Goal: Check status: Check status

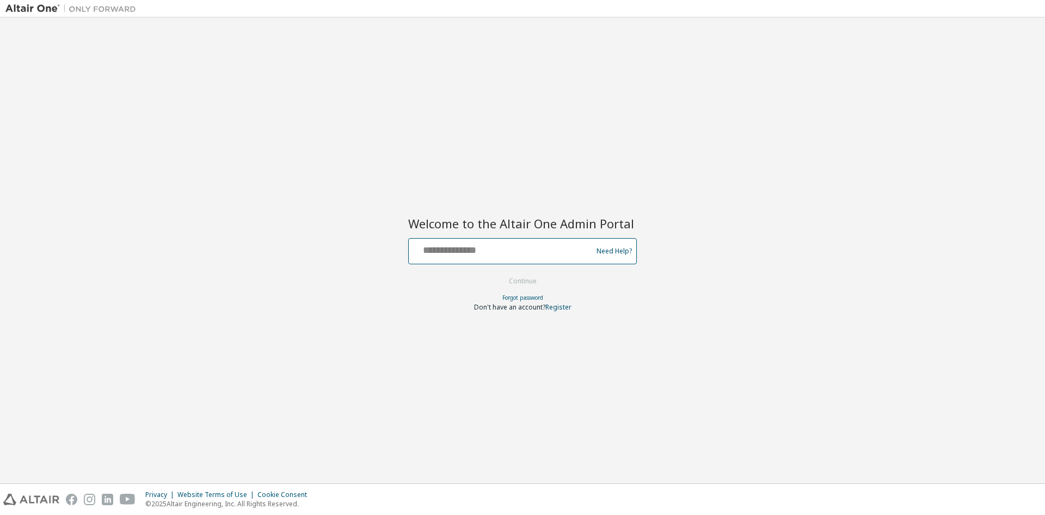
click at [529, 246] on input "text" at bounding box center [502, 249] width 178 height 16
type input "**********"
click at [522, 285] on button "Continue" at bounding box center [523, 281] width 51 height 16
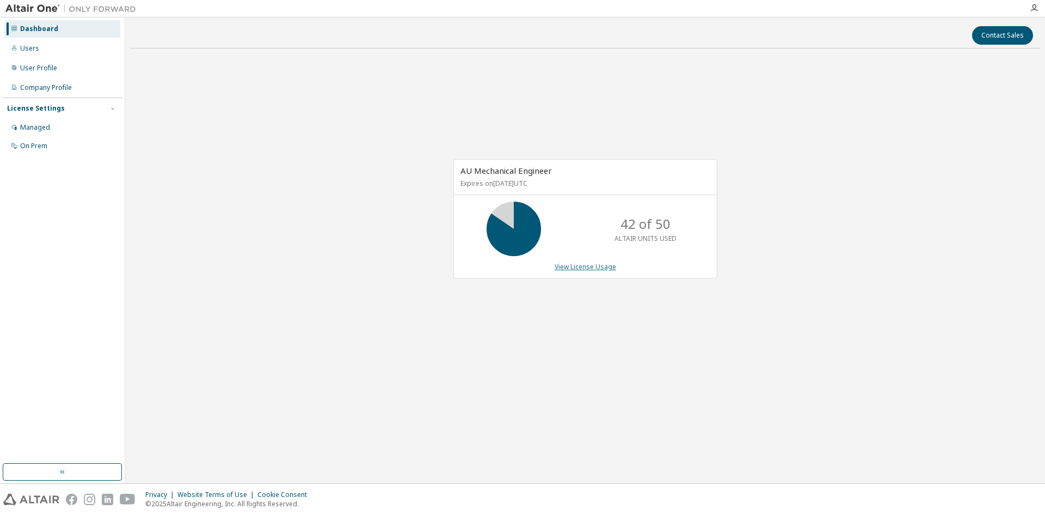
click at [577, 267] on link "View License Usage" at bounding box center [586, 266] width 62 height 9
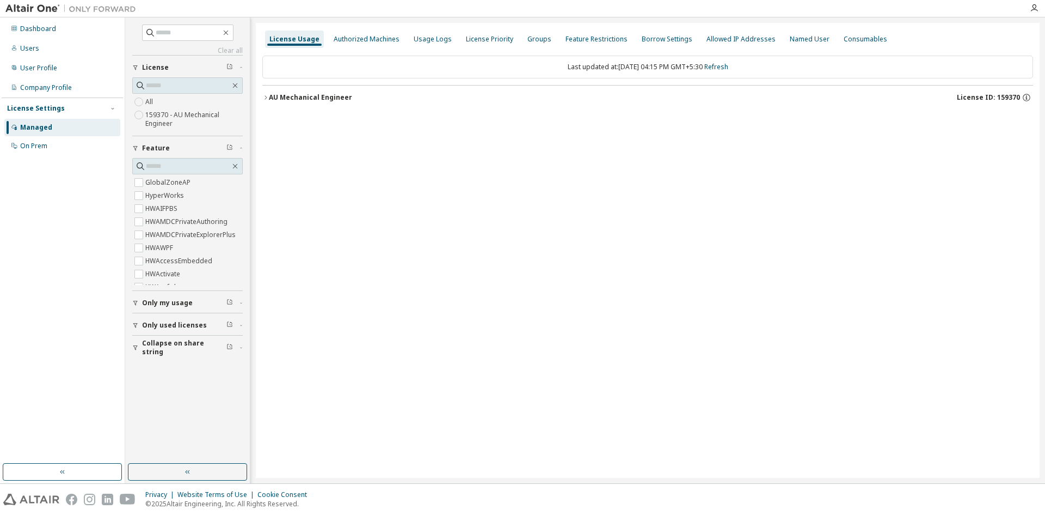
click at [265, 92] on button "AU Mechanical Engineer License ID: 159370" at bounding box center [647, 97] width 771 height 24
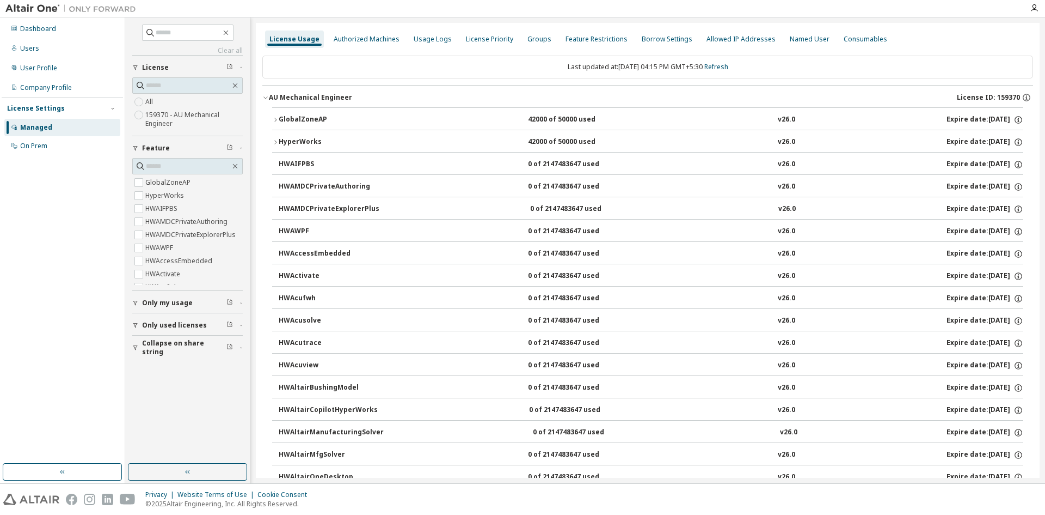
click at [276, 113] on button "GlobalZoneAP 42000 of 50000 used v26.0 Expire date: 2026-02-20" at bounding box center [647, 120] width 751 height 24
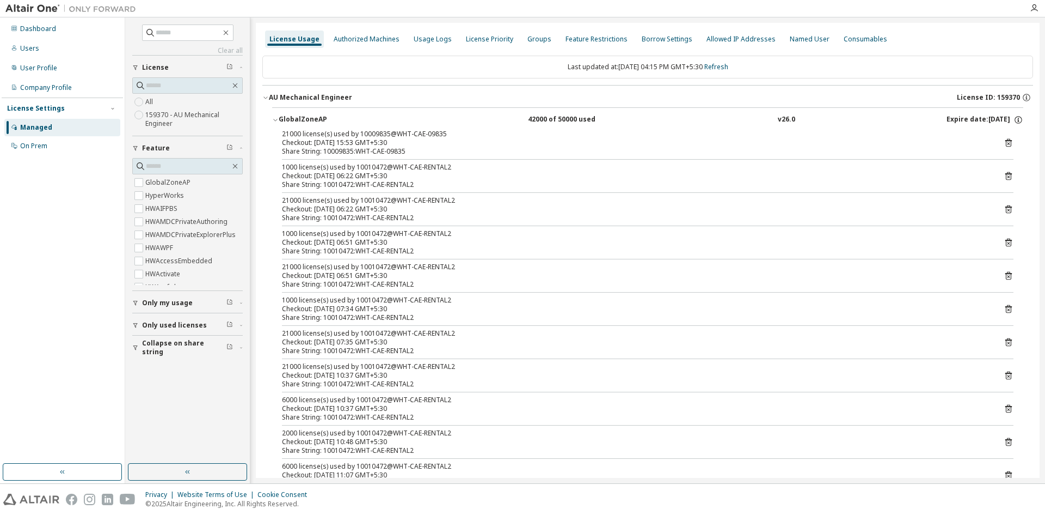
drag, startPoint x: 393, startPoint y: 144, endPoint x: 346, endPoint y: 144, distance: 46.8
click at [346, 144] on div "Checkout: 2025-10-14 15:53 GMT+5:30" at bounding box center [635, 142] width 706 height 9
click at [1006, 141] on icon at bounding box center [1009, 143] width 7 height 8
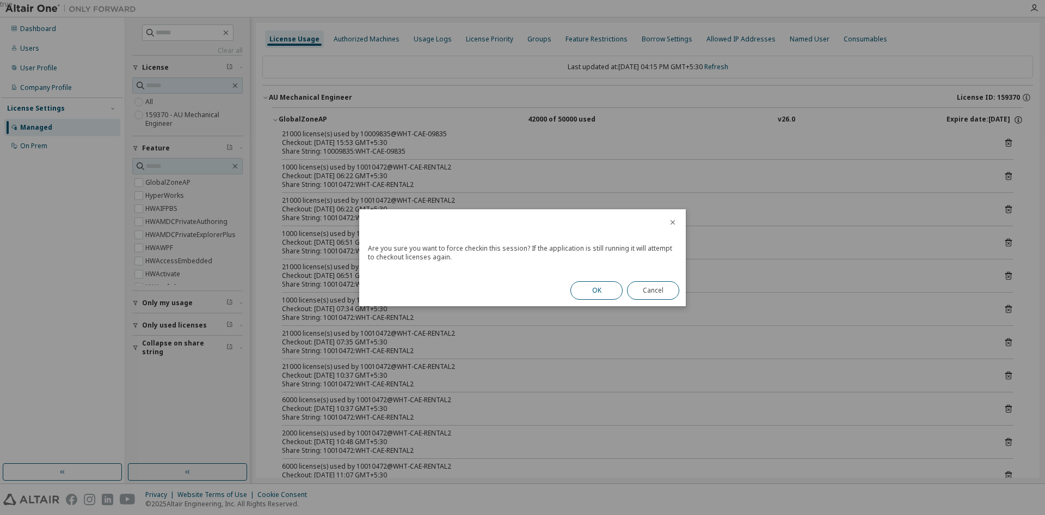
click at [595, 283] on button "OK" at bounding box center [597, 290] width 52 height 19
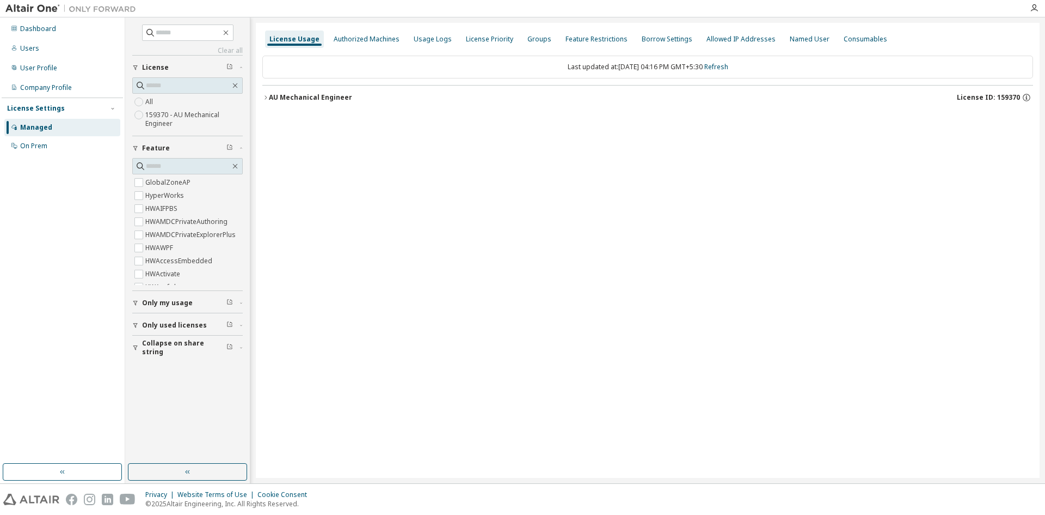
click at [261, 91] on div "License Usage Authorized Machines Usage Logs License Priority Groups Feature Re…" at bounding box center [648, 250] width 784 height 455
click at [265, 93] on button "AU Mechanical Engineer License ID: 159370" at bounding box center [647, 97] width 771 height 24
